Goal: Information Seeking & Learning: Find specific fact

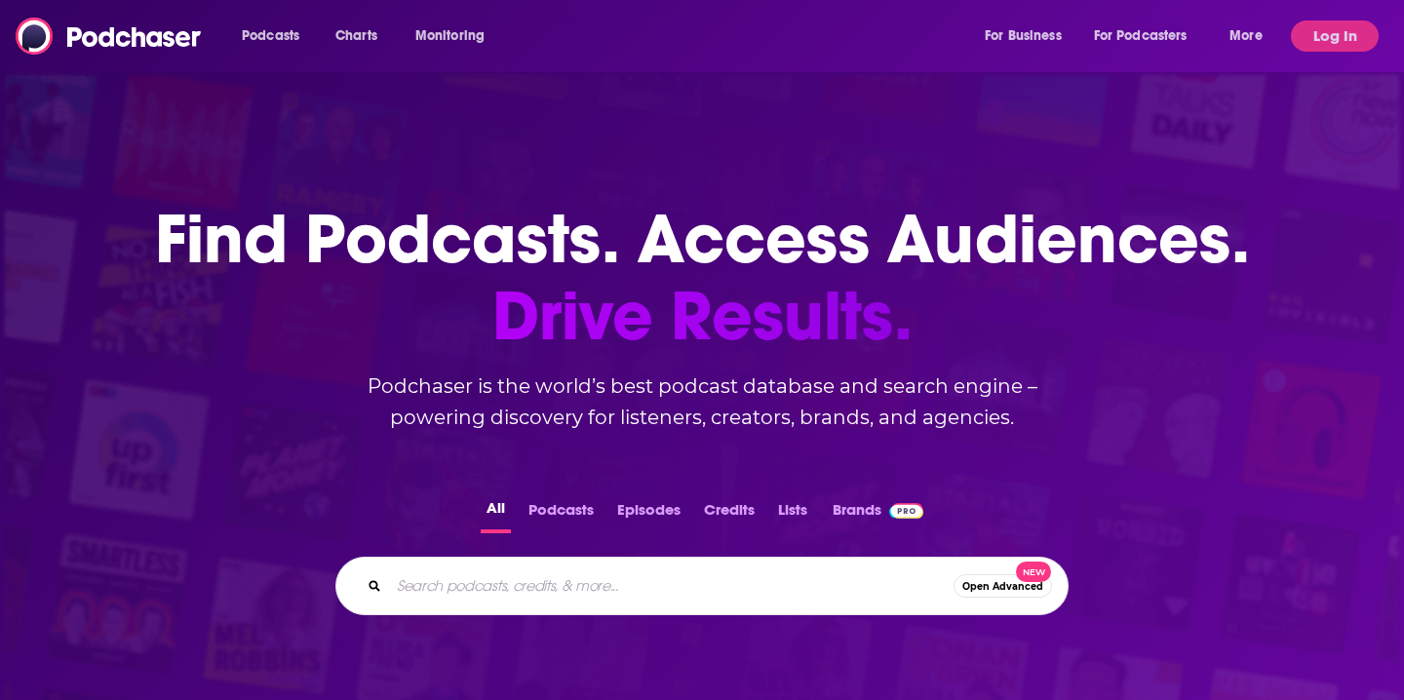
click at [498, 594] on input "Search podcasts, credits, & more..." at bounding box center [671, 585] width 565 height 31
type input "skinny confidential"
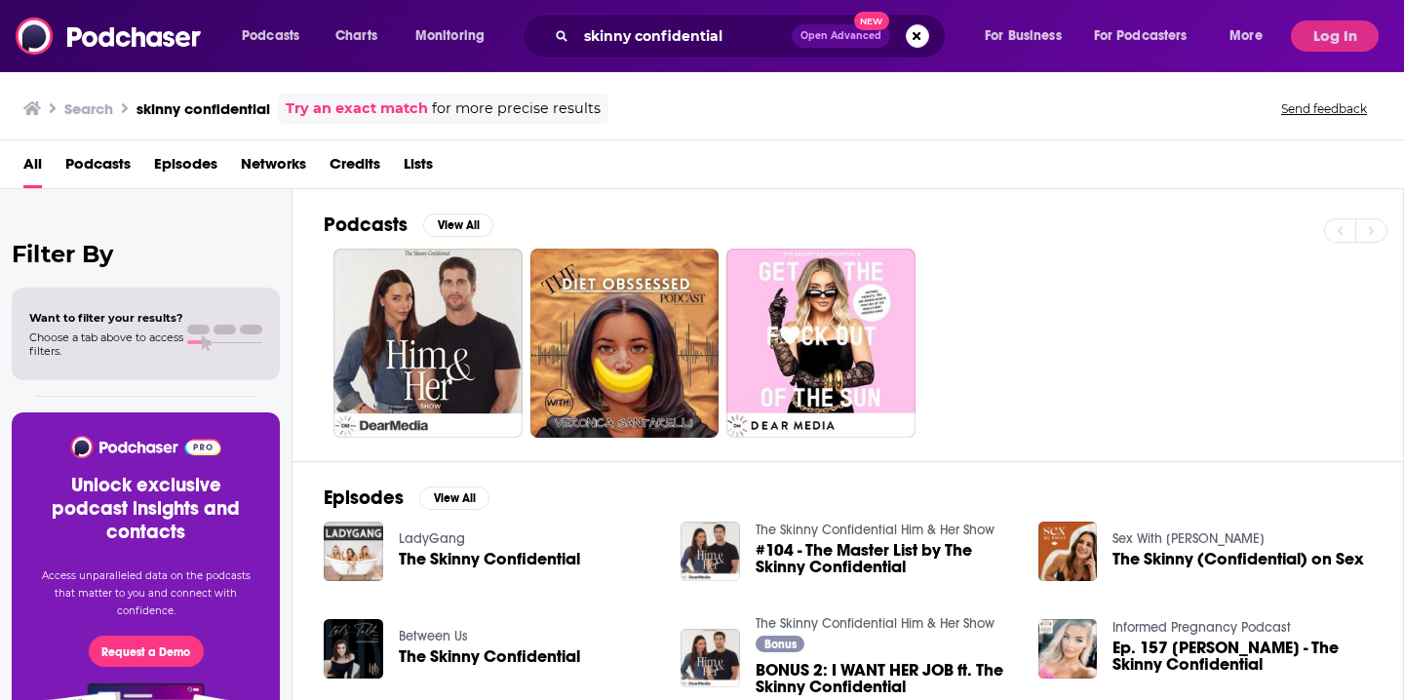
scroll to position [185, 0]
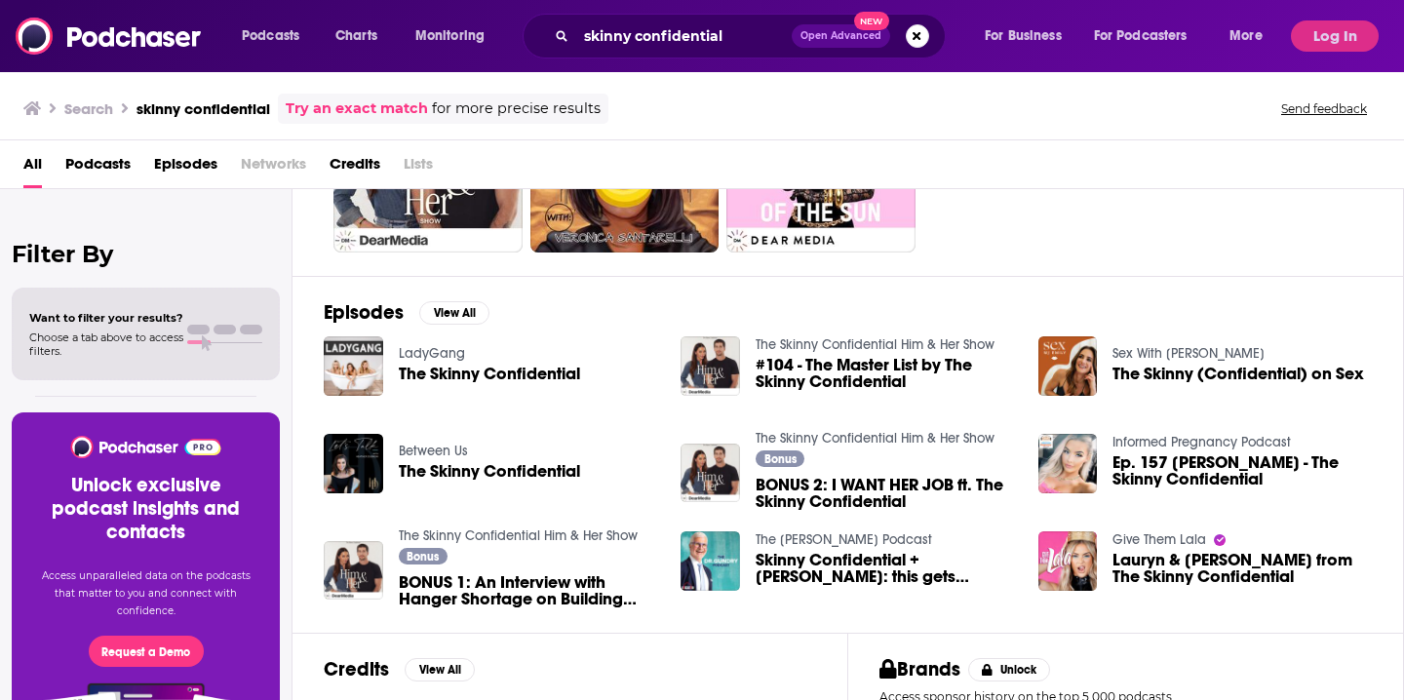
click at [491, 387] on div "LadyGang The Skinny Confidential" at bounding box center [489, 366] width 181 height 60
click at [490, 375] on span "The Skinny Confidential" at bounding box center [489, 374] width 181 height 17
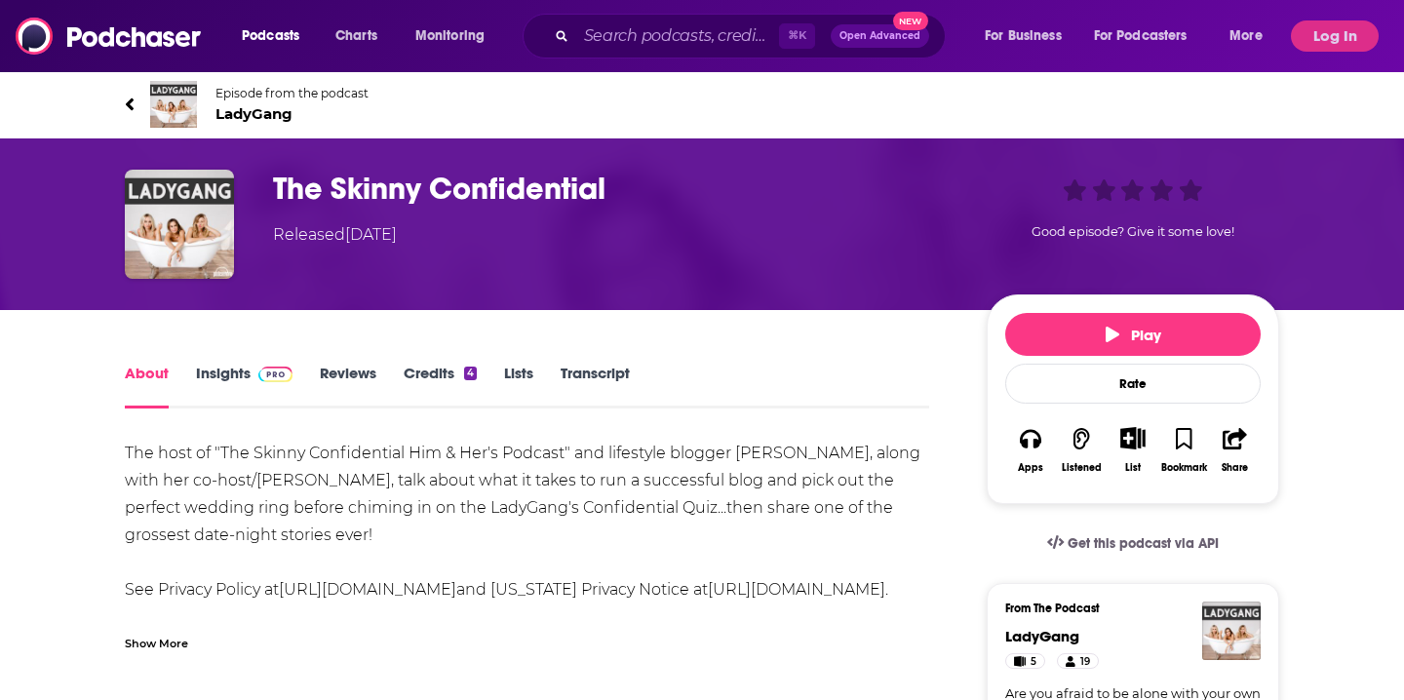
drag, startPoint x: 424, startPoint y: 231, endPoint x: 220, endPoint y: 231, distance: 203.8
click at [220, 231] on div "The Skinny Confidential Released [DATE] Good episode? Give it some love!" at bounding box center [702, 224] width 1154 height 109
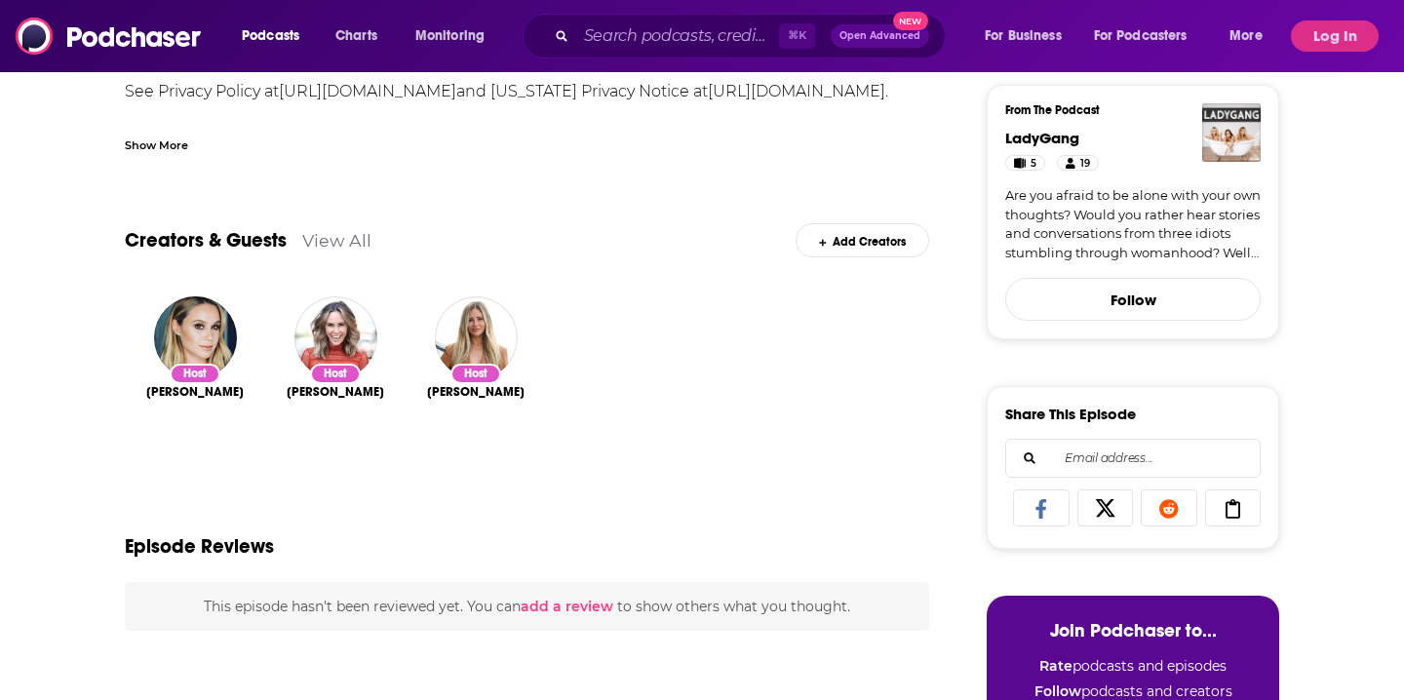
scroll to position [501, 0]
